Goal: Navigation & Orientation: Find specific page/section

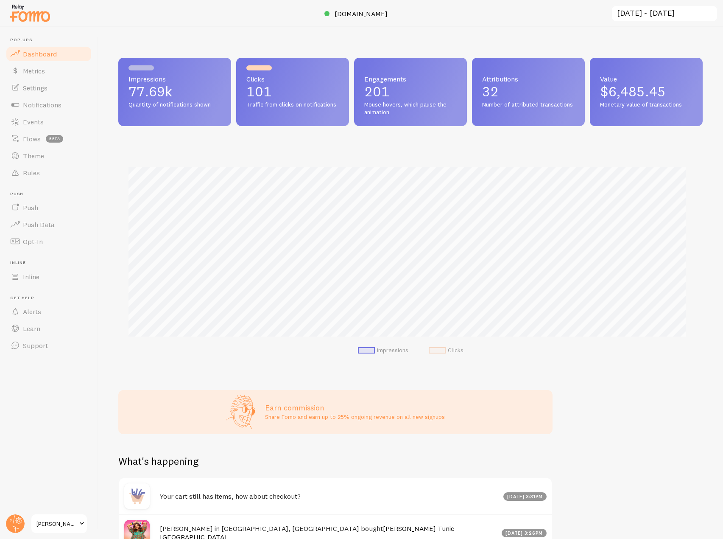
scroll to position [223, 578]
click at [17, 523] on circle at bounding box center [15, 523] width 19 height 19
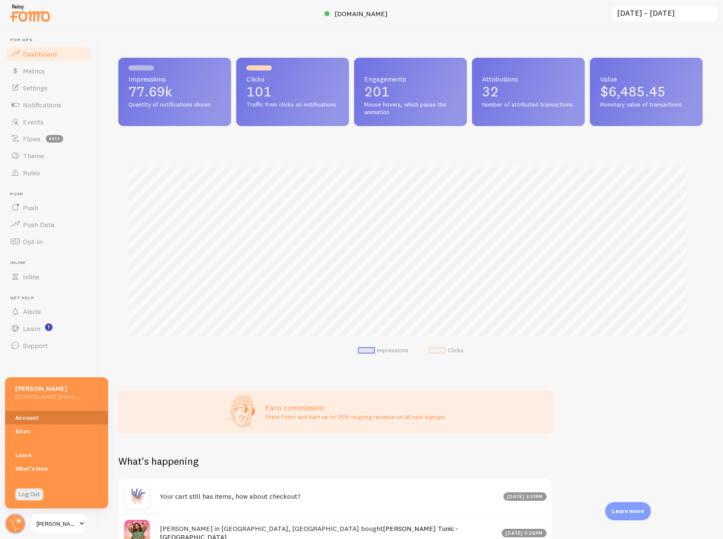
click at [33, 412] on link "Account" at bounding box center [56, 418] width 103 height 14
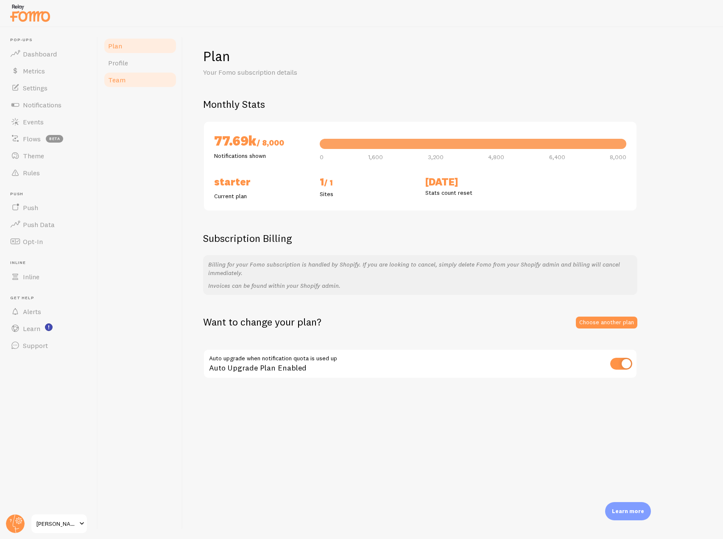
click at [137, 79] on link "Team" at bounding box center [140, 79] width 74 height 17
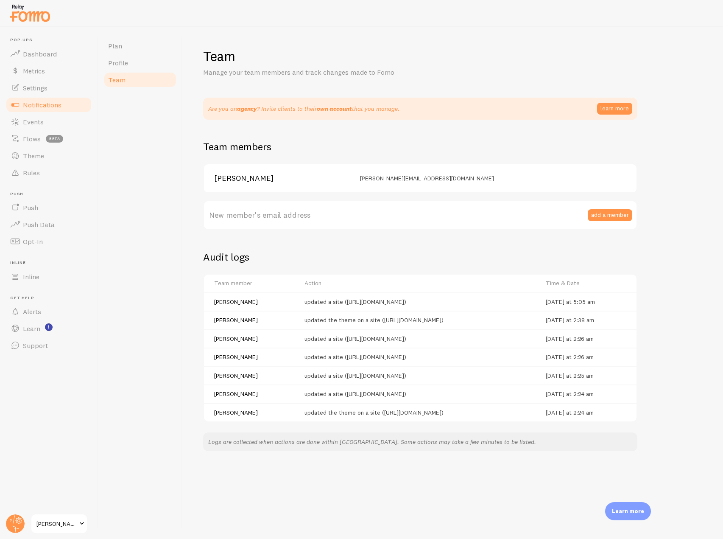
click at [77, 107] on link "Notifications" at bounding box center [48, 104] width 87 height 17
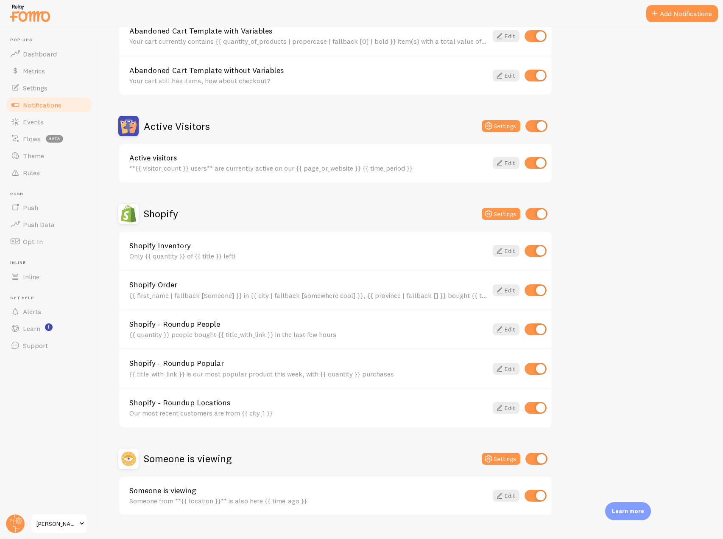
scroll to position [145, 0]
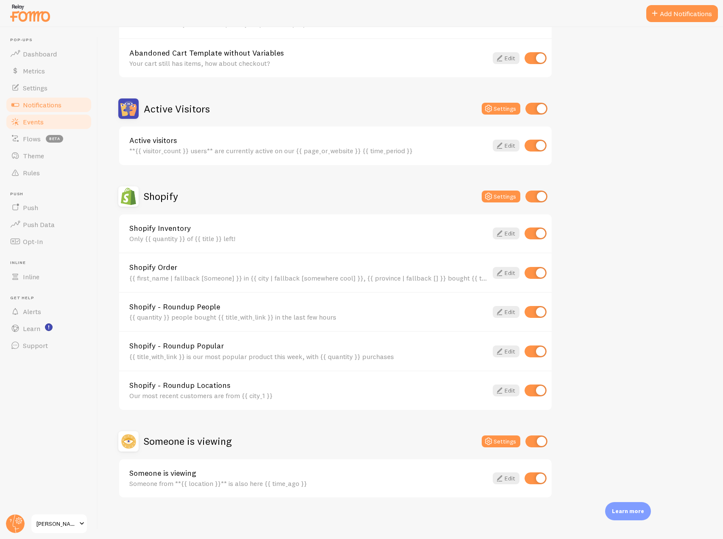
click at [42, 122] on span "Events" at bounding box center [33, 121] width 21 height 8
